Goal: Use online tool/utility: Utilize a website feature to perform a specific function

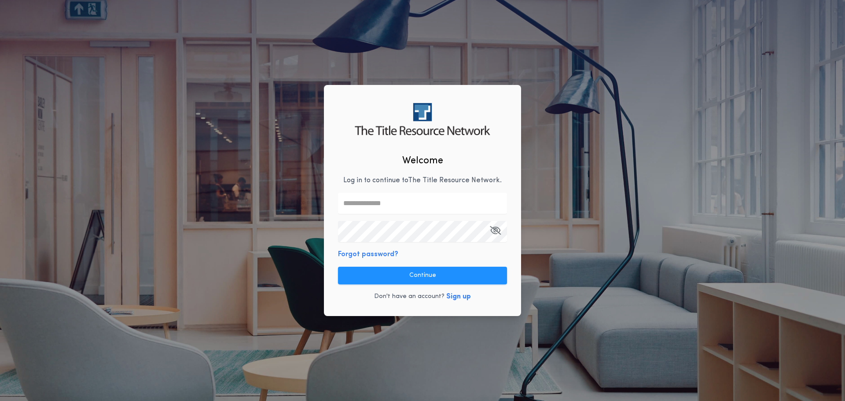
click at [379, 202] on input "text" at bounding box center [422, 203] width 169 height 21
type input "**********"
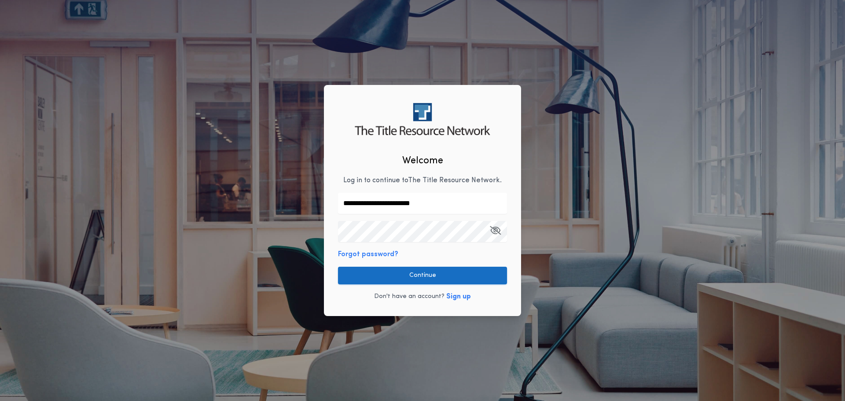
click at [357, 278] on button "Continue" at bounding box center [422, 276] width 169 height 18
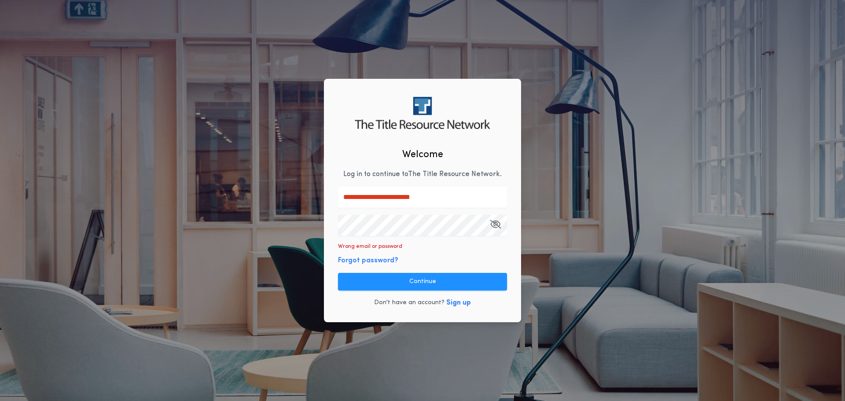
click at [301, 228] on div "**********" at bounding box center [422, 200] width 845 height 401
click at [416, 278] on button "Continue" at bounding box center [422, 282] width 169 height 18
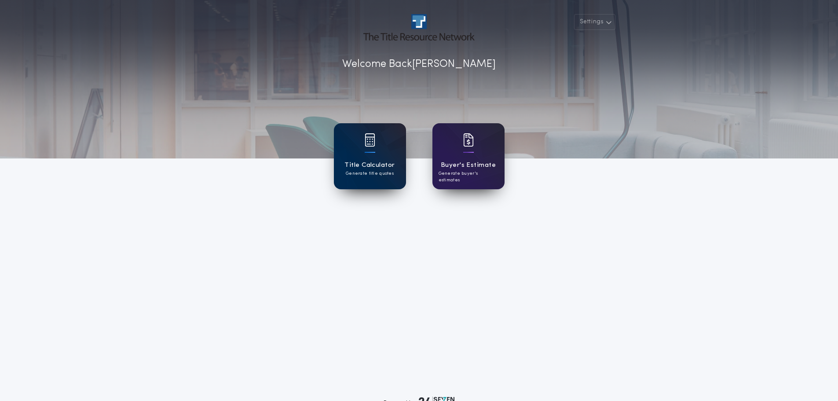
click at [372, 150] on div at bounding box center [370, 145] width 11 height 25
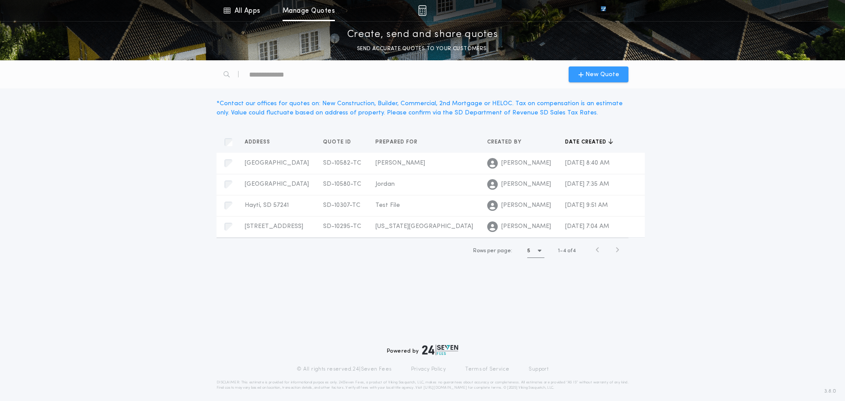
click at [578, 79] on div "New Quote" at bounding box center [598, 74] width 60 height 16
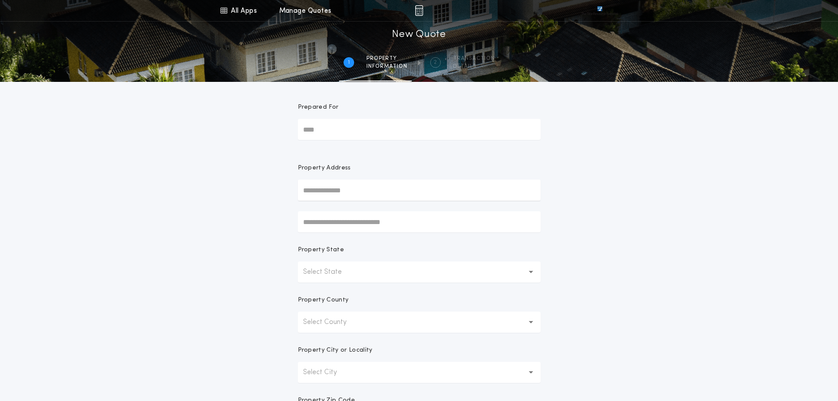
click at [325, 128] on input "Prepared For" at bounding box center [419, 129] width 243 height 21
type input "******"
click at [364, 210] on button "[STREET_ADDRESS][PERSON_NAME]" at bounding box center [419, 207] width 243 height 13
type input "**********"
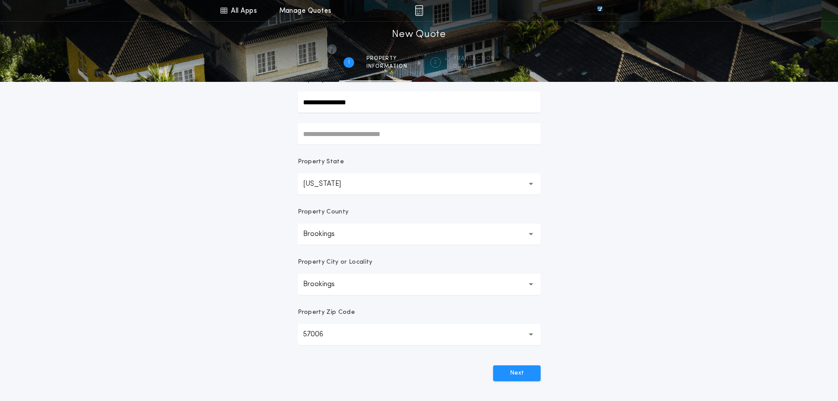
scroll to position [132, 0]
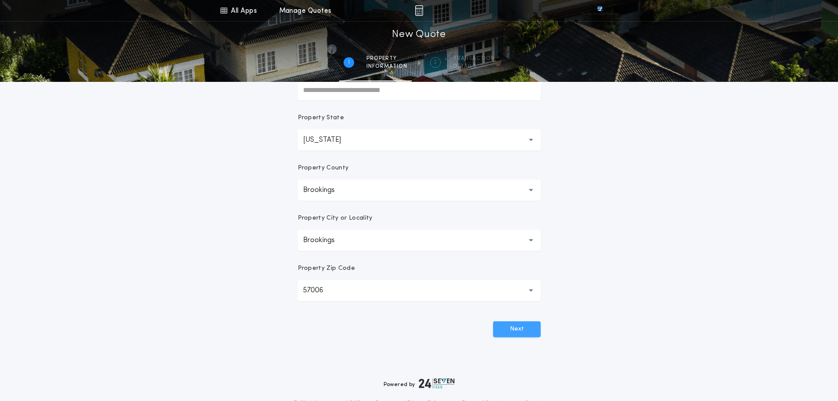
click at [515, 331] on button "Next" at bounding box center [517, 329] width 48 height 16
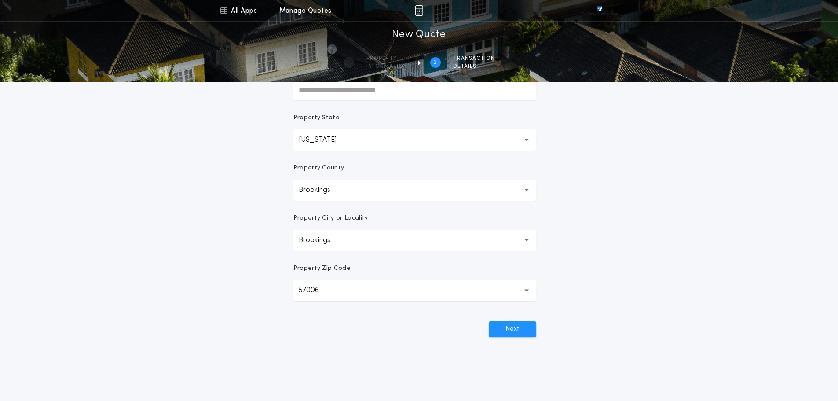
scroll to position [0, 0]
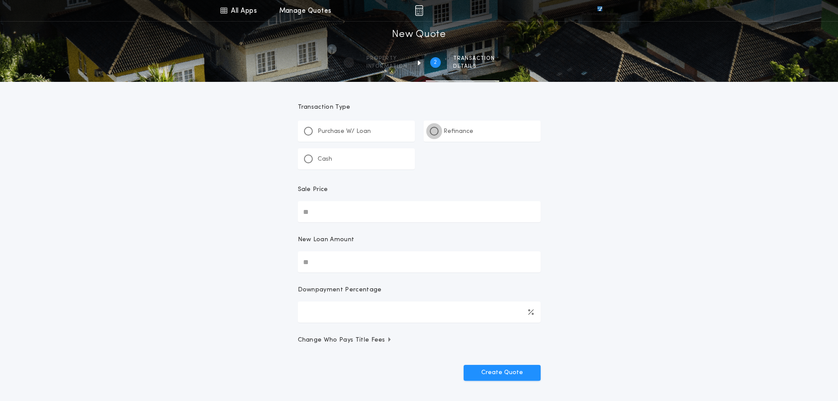
click at [432, 131] on div at bounding box center [434, 131] width 4 height 4
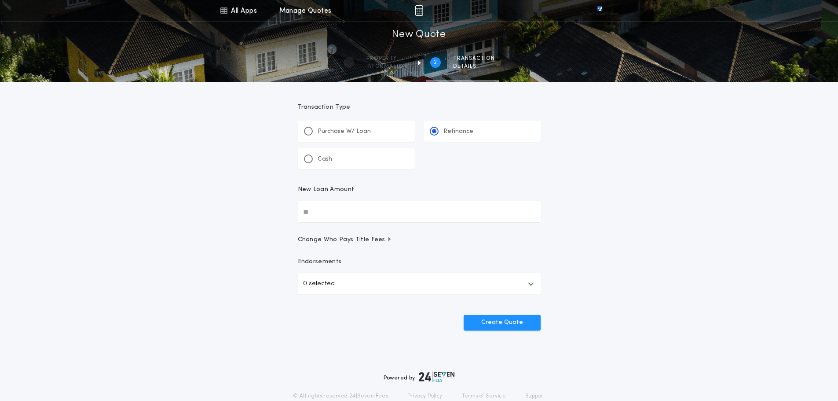
drag, startPoint x: 321, startPoint y: 210, endPoint x: 328, endPoint y: 211, distance: 7.2
click at [321, 210] on input "New Loan Amount" at bounding box center [419, 211] width 243 height 21
drag, startPoint x: 340, startPoint y: 211, endPoint x: 291, endPoint y: 215, distance: 49.4
click at [291, 215] on form "Transaction Type ********* Purchase W/ Loan Refinance Cash New Loan Amount Chan…" at bounding box center [419, 206] width 264 height 249
type input "********"
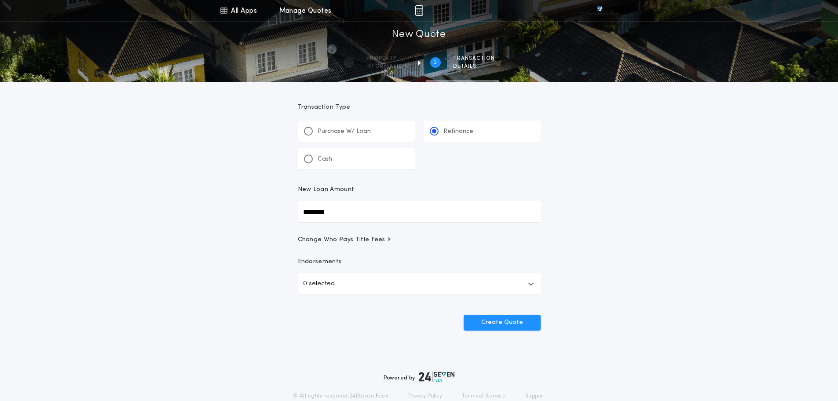
click at [259, 241] on div "All Apps Title Calculator Buyer's Estimate Menu All Apps Manage Quotes 2 /2 New…" at bounding box center [419, 182] width 838 height 364
click at [328, 283] on p "0 selected" at bounding box center [319, 283] width 32 height 11
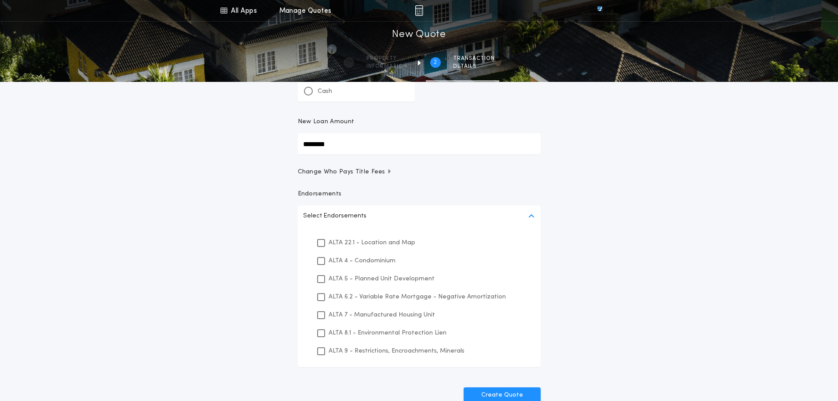
scroll to position [88, 0]
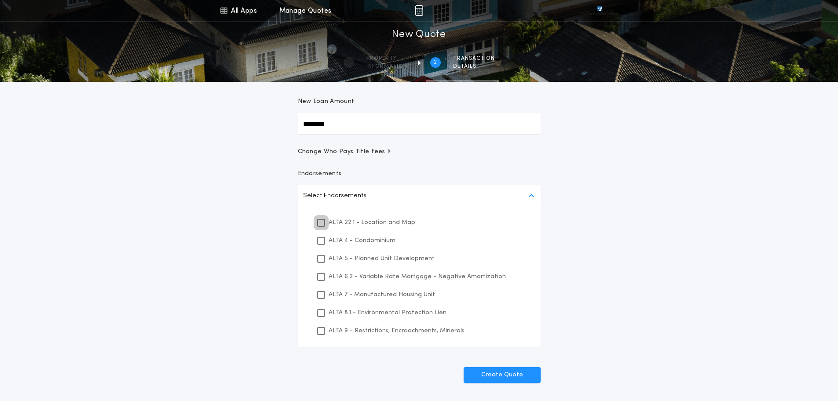
click at [321, 224] on icon at bounding box center [320, 222] width 5 height 6
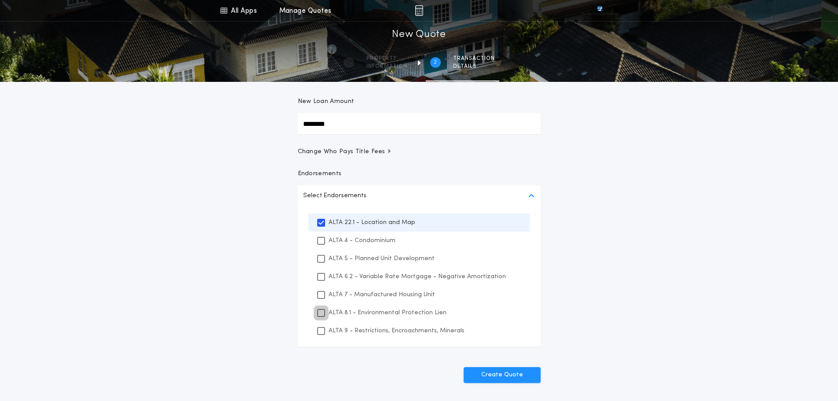
click at [322, 316] on div at bounding box center [321, 313] width 8 height 8
click at [322, 328] on icon at bounding box center [320, 331] width 5 height 6
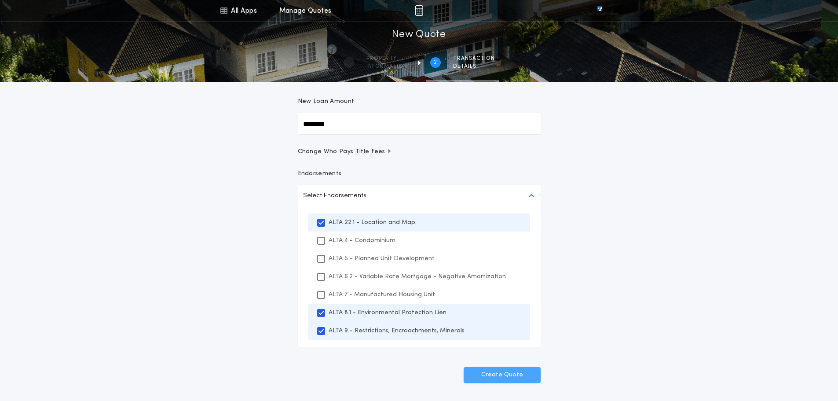
click at [499, 372] on button "Create Quote" at bounding box center [502, 375] width 77 height 16
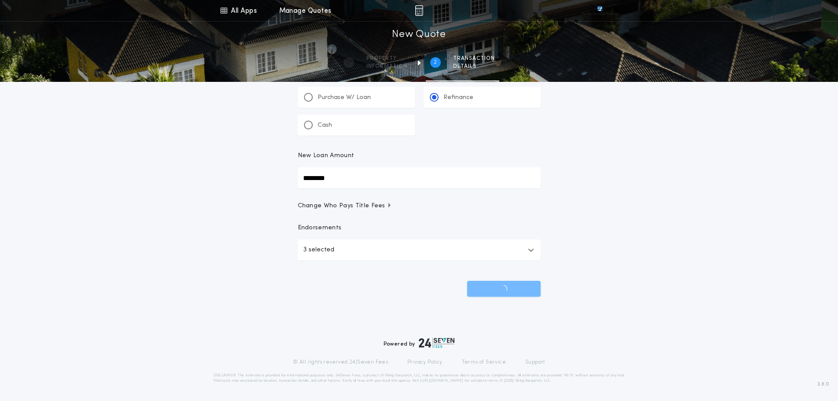
scroll to position [34, 0]
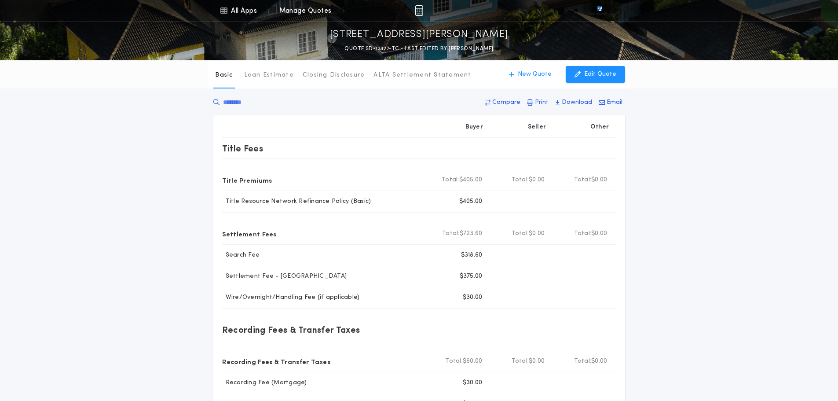
drag, startPoint x: 702, startPoint y: 225, endPoint x: 670, endPoint y: 252, distance: 41.5
click at [702, 225] on div "Basic Loan Estimate Closing Disclosure ALTA Settlement Statement Basic New Quot…" at bounding box center [419, 270] width 838 height 420
click at [543, 100] on p "Print" at bounding box center [542, 102] width 14 height 9
